Goal: Find specific page/section: Locate a particular part of the current website

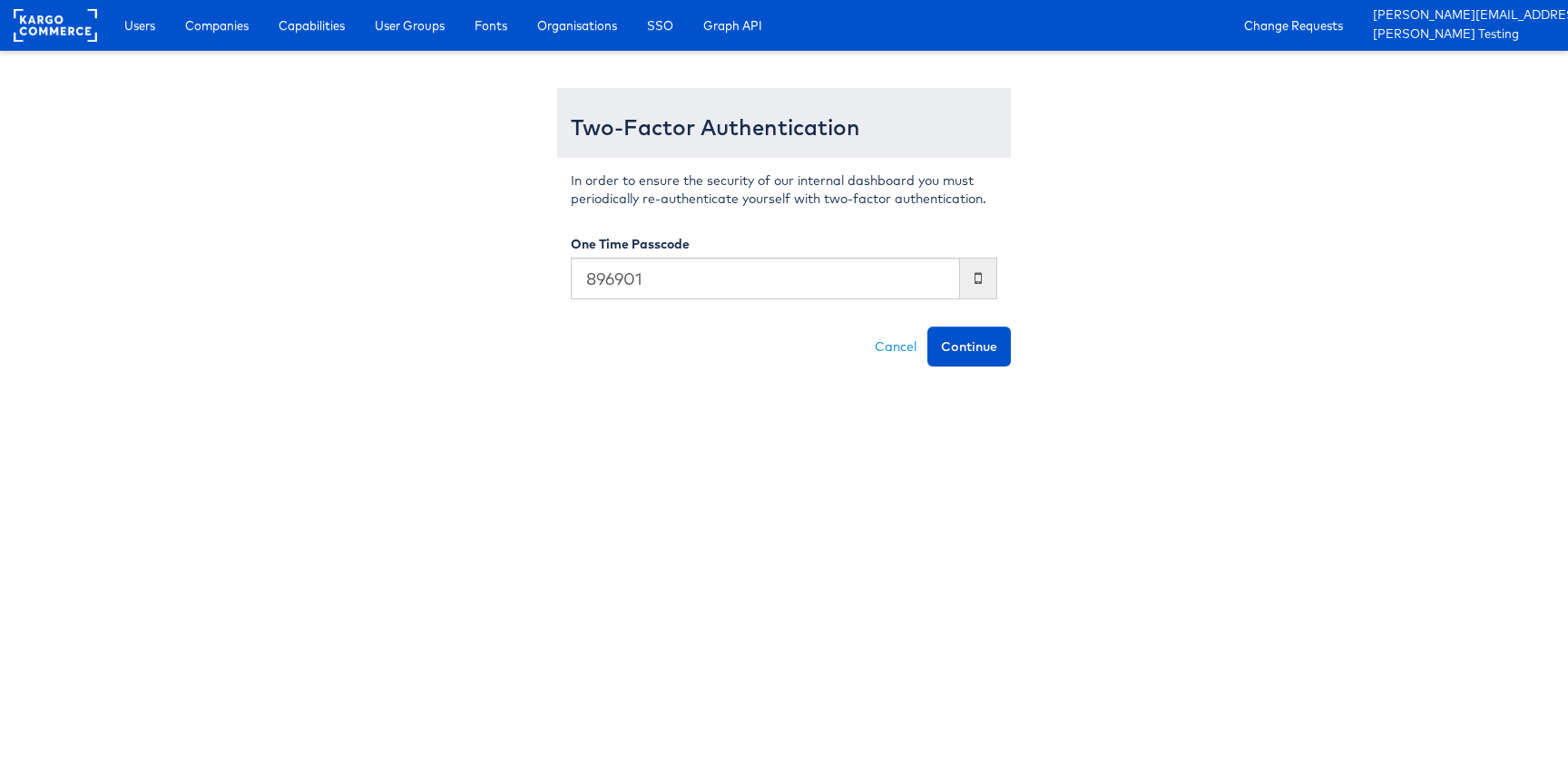
type input "896901"
click at [928, 326] on button "Continue" at bounding box center [970, 346] width 84 height 40
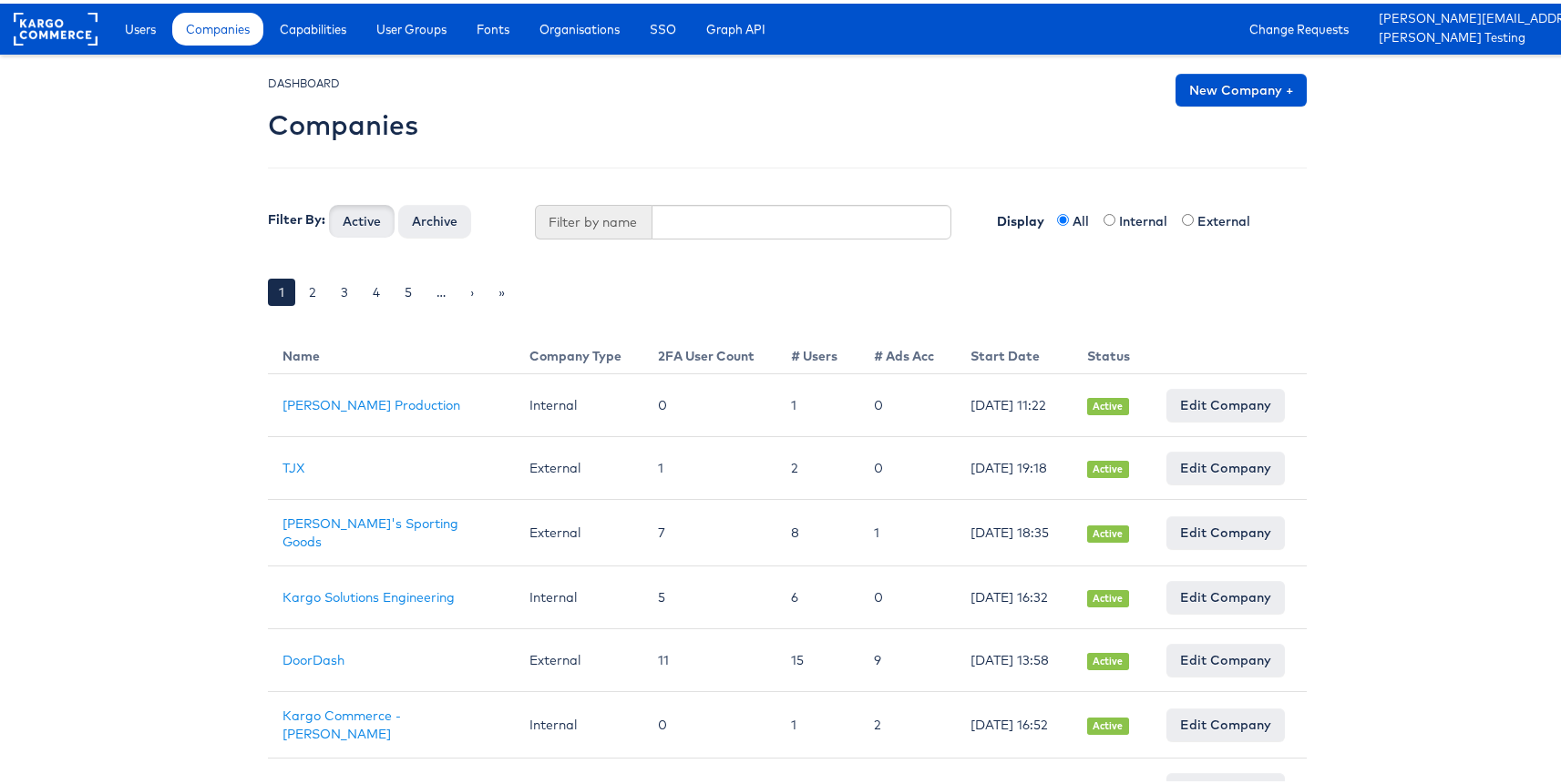
click at [205, 47] on div "Users Companies Capabilities User Groups Fonts Organisations SSO Graph API Chan…" at bounding box center [838, 25] width 1472 height 51
click at [158, 23] on link "Users" at bounding box center [140, 25] width 58 height 33
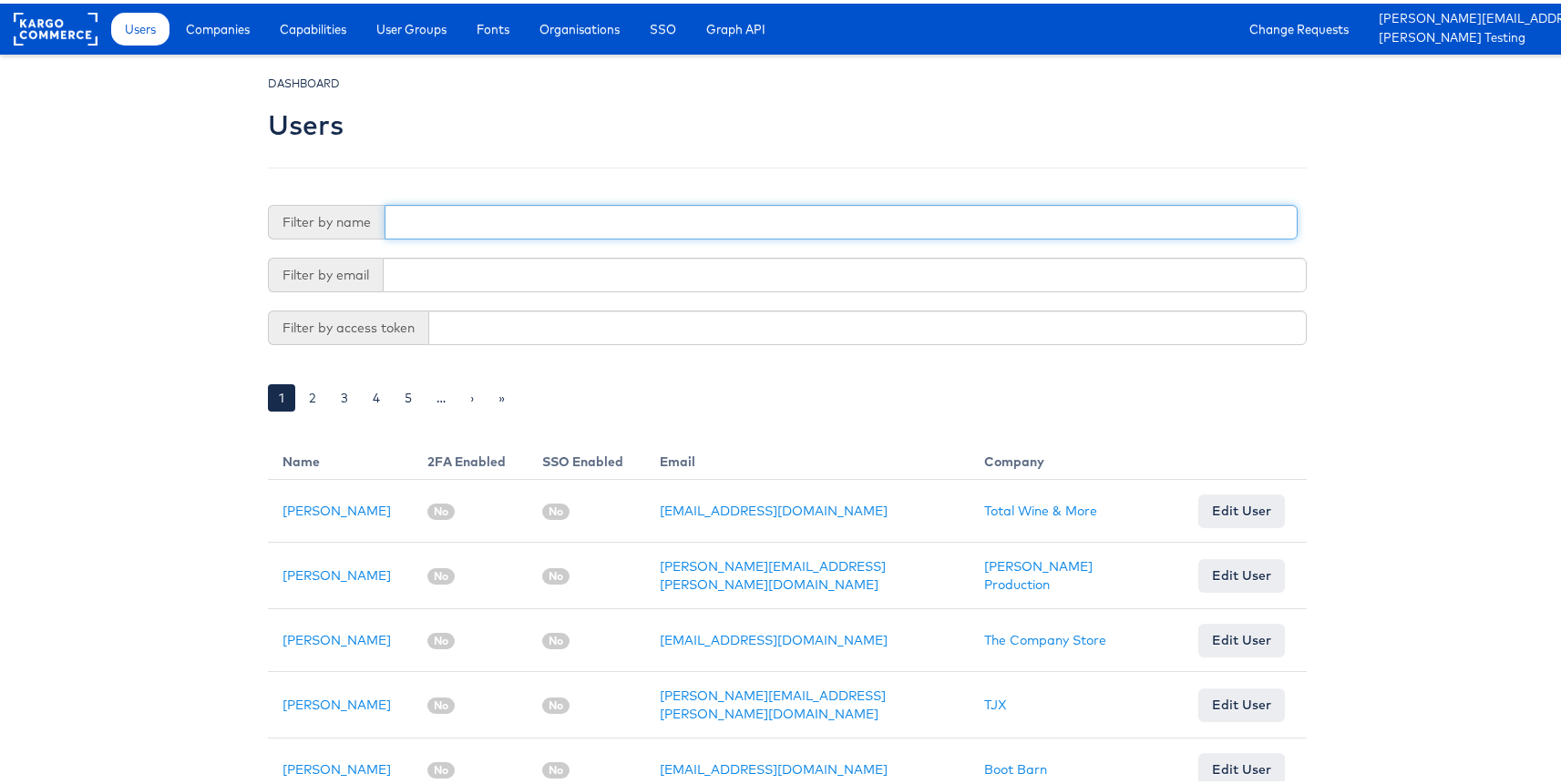
click at [559, 225] on input "text" at bounding box center [840, 218] width 912 height 35
type input "adte"
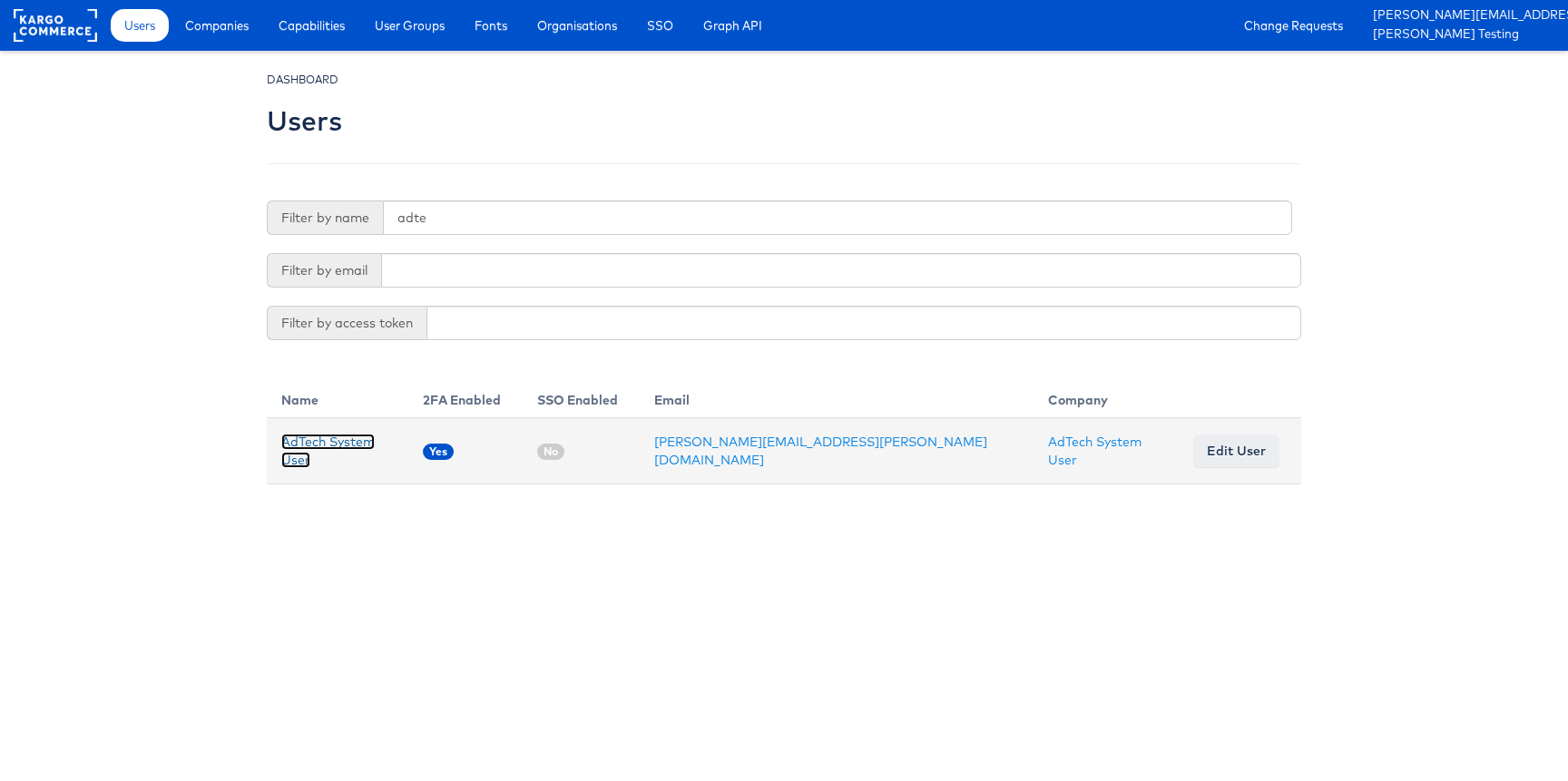
click at [325, 443] on link "AdTech System User" at bounding box center [328, 450] width 93 height 34
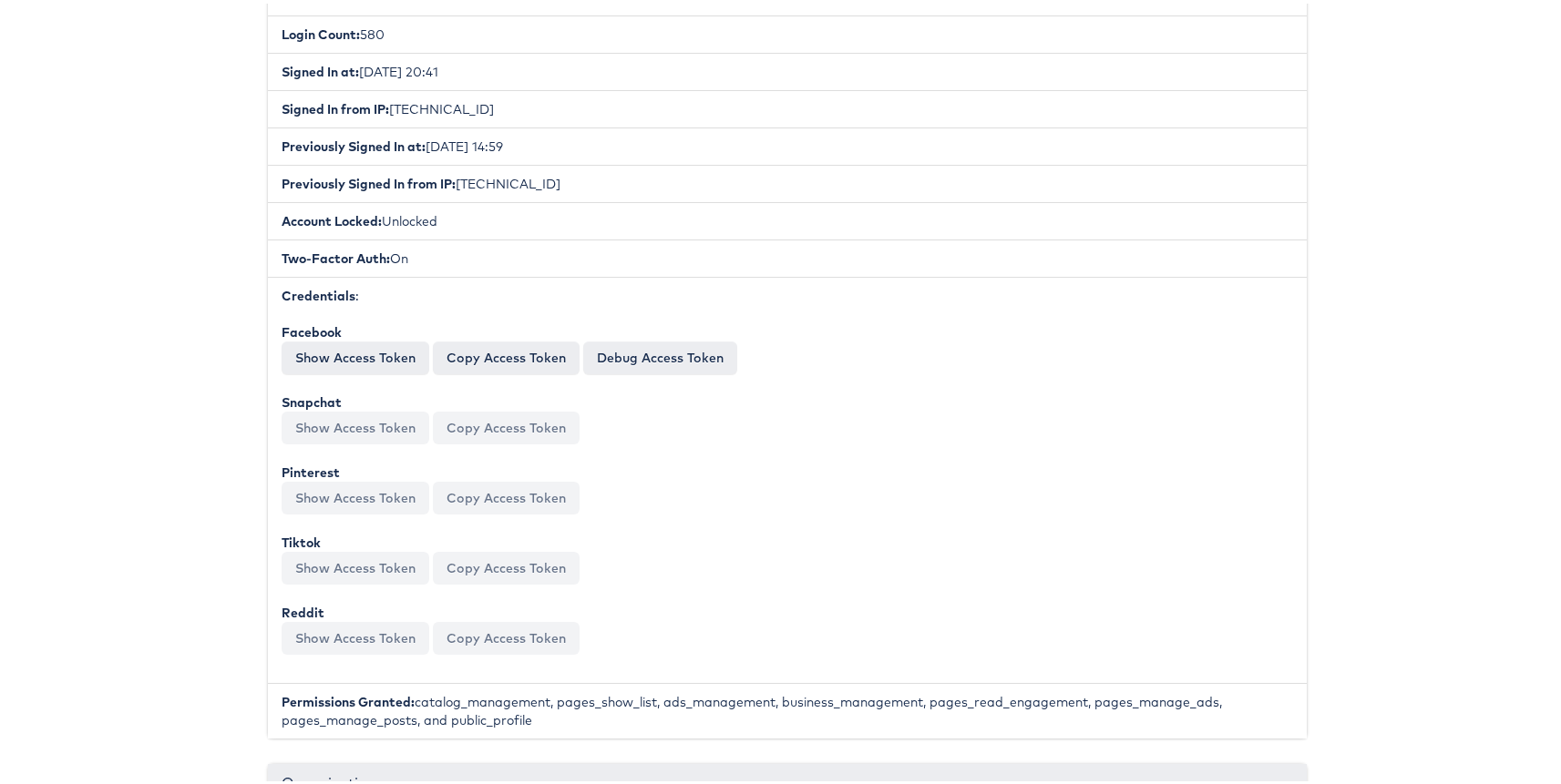
scroll to position [727, 0]
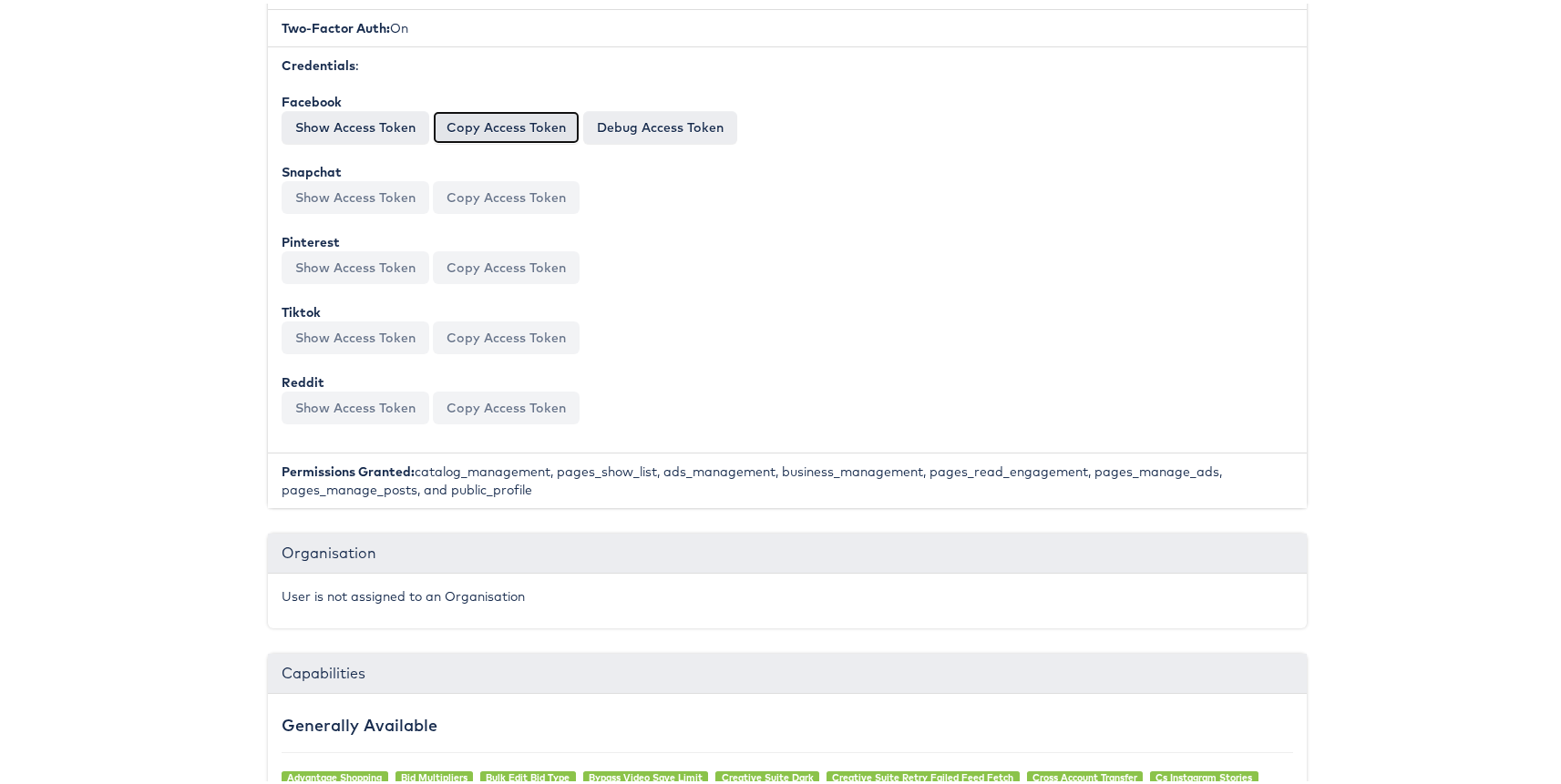
click at [495, 133] on button "Copy Access Token" at bounding box center [505, 123] width 147 height 33
